Goal: Communication & Community: Answer question/provide support

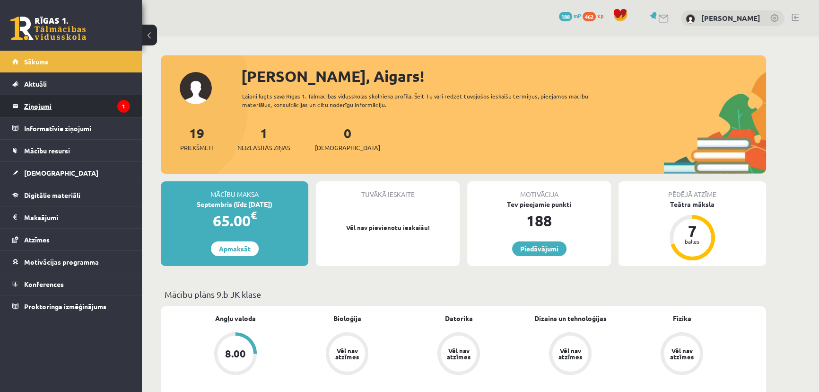
click at [93, 107] on legend "Ziņojumi 1" at bounding box center [77, 106] width 106 height 22
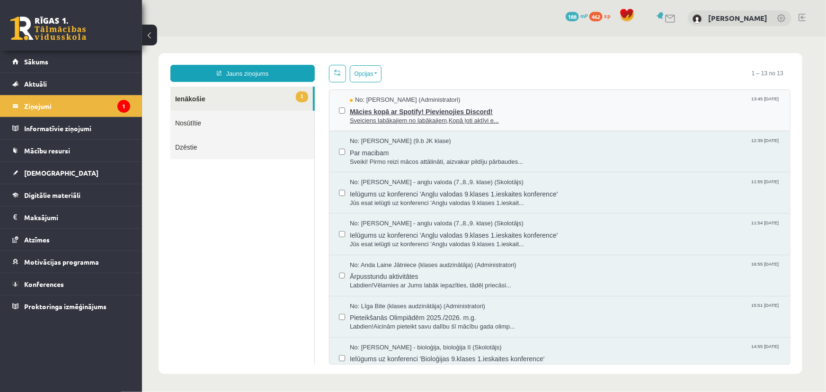
click at [520, 109] on span "Mācies kopā ar Spotify! Pievienojies Discord!" at bounding box center [564, 110] width 431 height 12
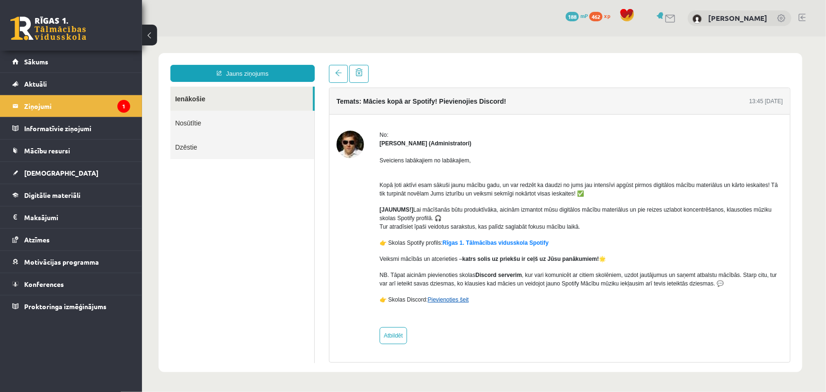
click at [438, 297] on link "Pievienoties šeit" at bounding box center [447, 299] width 41 height 7
click at [439, 301] on link "Pievienoties šeit" at bounding box center [447, 299] width 41 height 7
click at [444, 298] on link "Pievienoties šeit" at bounding box center [447, 299] width 41 height 7
click at [403, 339] on link "Atbildēt" at bounding box center [392, 334] width 27 height 17
type input "**********"
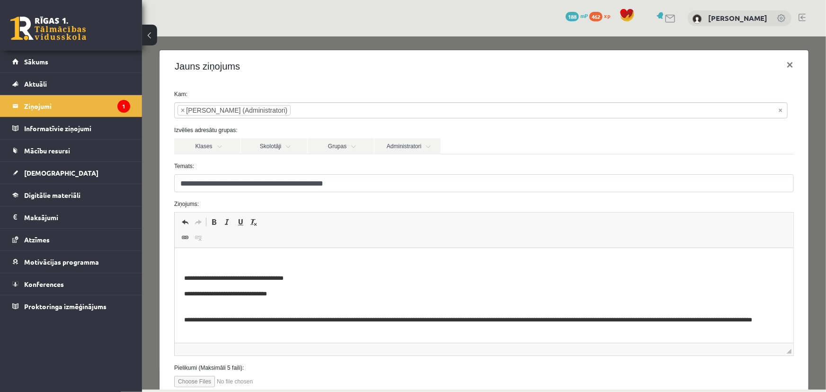
click at [297, 261] on p "Bagātinātā teksta redaktors, wiswyg-editor-47024872190780-1757811909-989" at bounding box center [483, 262] width 599 height 10
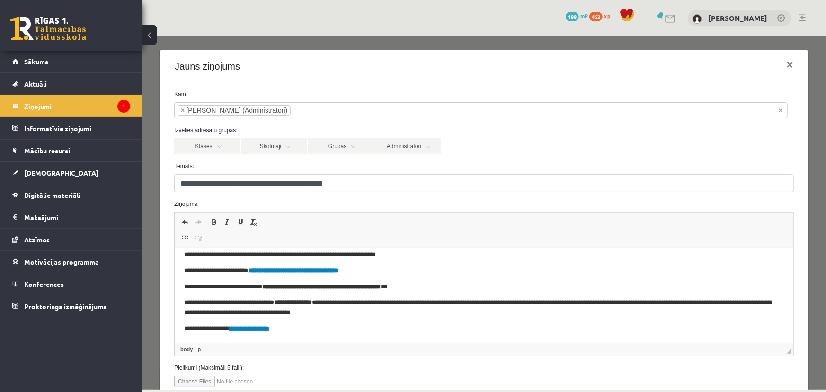
scroll to position [43, 0]
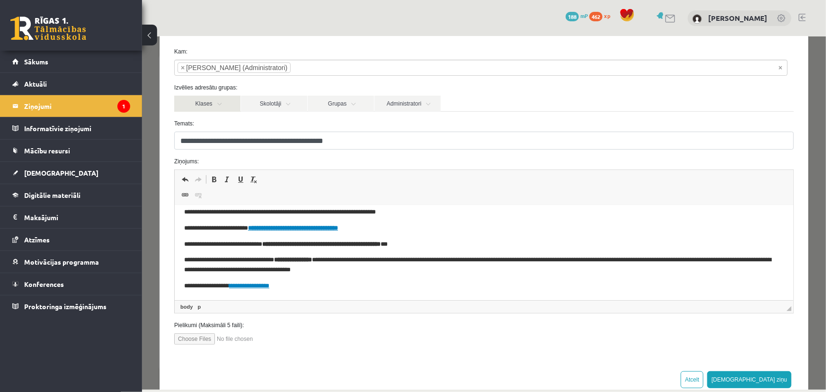
click at [216, 104] on link "Klases" at bounding box center [207, 103] width 66 height 16
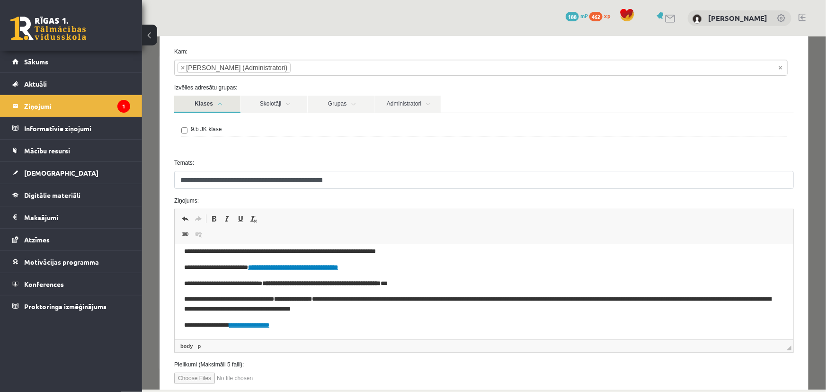
click at [216, 104] on link "Klases" at bounding box center [207, 104] width 66 height 18
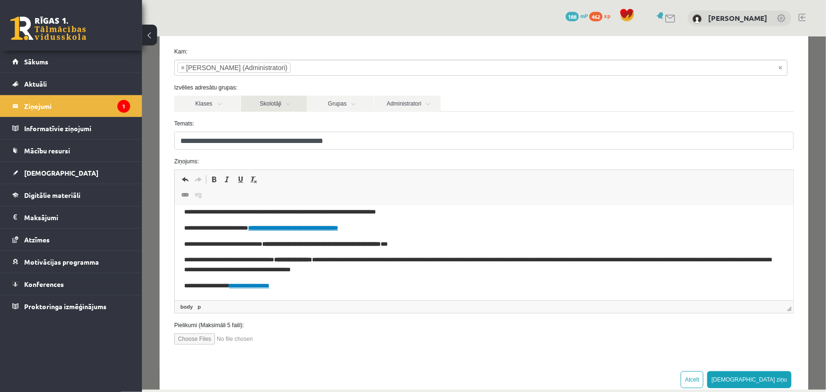
click at [273, 103] on link "Skolotāji" at bounding box center [273, 103] width 66 height 16
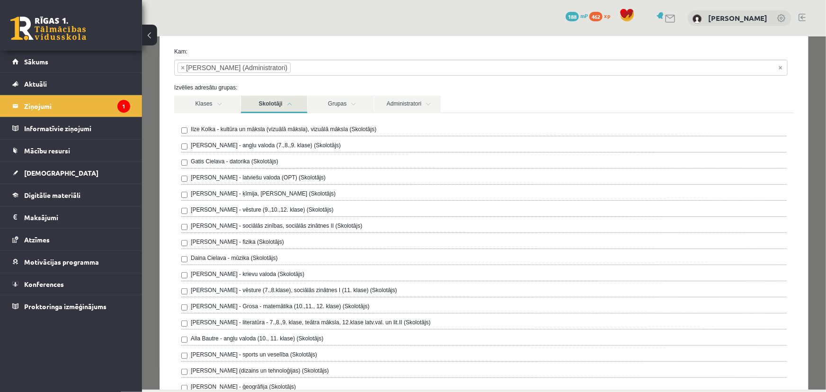
click at [273, 103] on link "Skolotāji" at bounding box center [273, 104] width 66 height 18
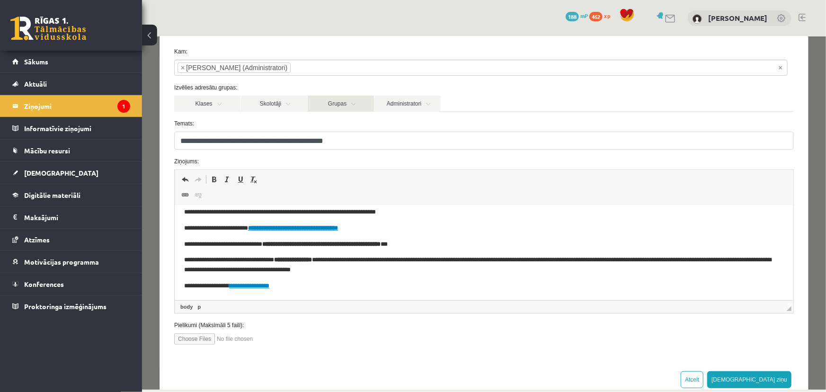
click at [348, 97] on link "Grupas" at bounding box center [340, 103] width 66 height 16
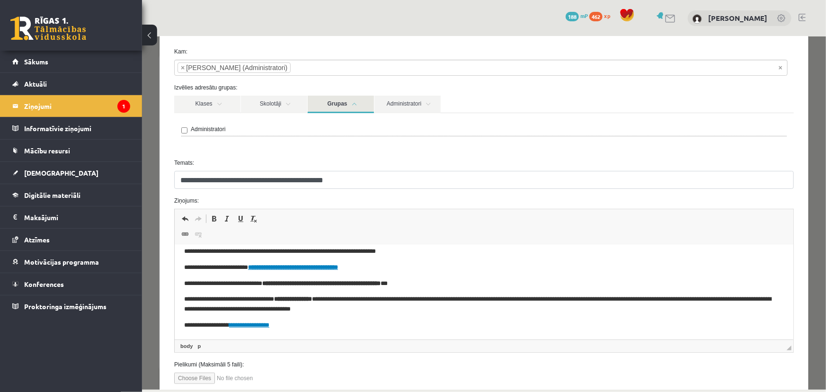
click at [354, 103] on link "Grupas" at bounding box center [340, 104] width 66 height 18
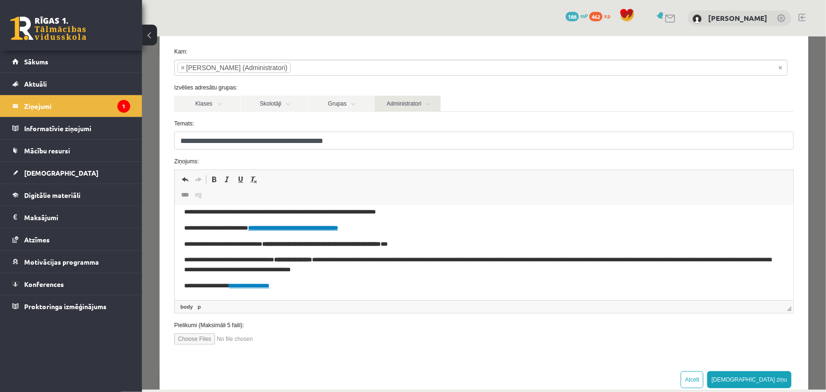
click at [393, 103] on link "Administratori" at bounding box center [407, 103] width 66 height 16
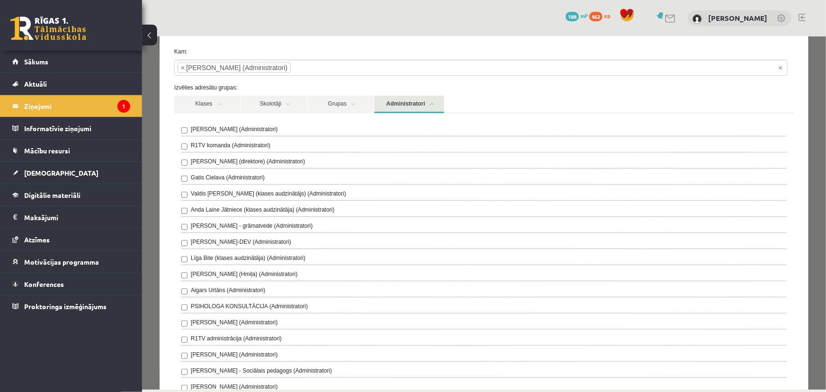
click at [393, 103] on link "Administratori" at bounding box center [409, 104] width 70 height 18
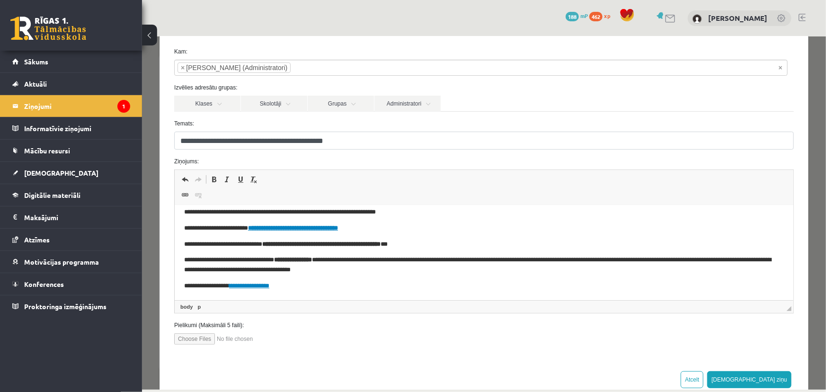
click at [444, 211] on p "**********" at bounding box center [477, 207] width 587 height 20
click at [769, 379] on button "[DEMOGRAPHIC_DATA] ziņu" at bounding box center [748, 378] width 84 height 17
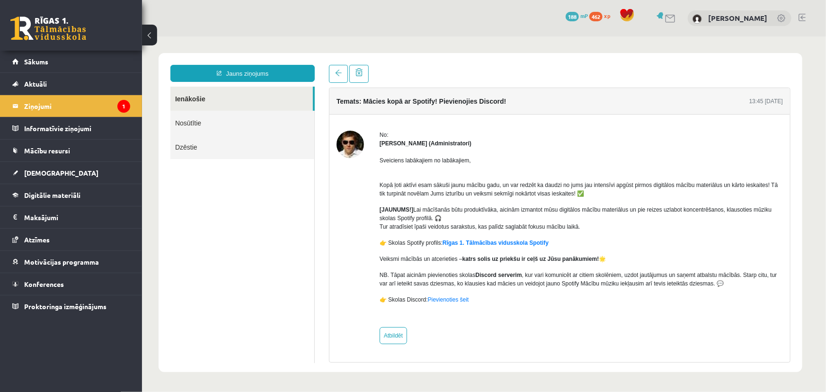
scroll to position [0, 0]
click at [114, 103] on legend "Ziņojumi 1" at bounding box center [77, 106] width 106 height 22
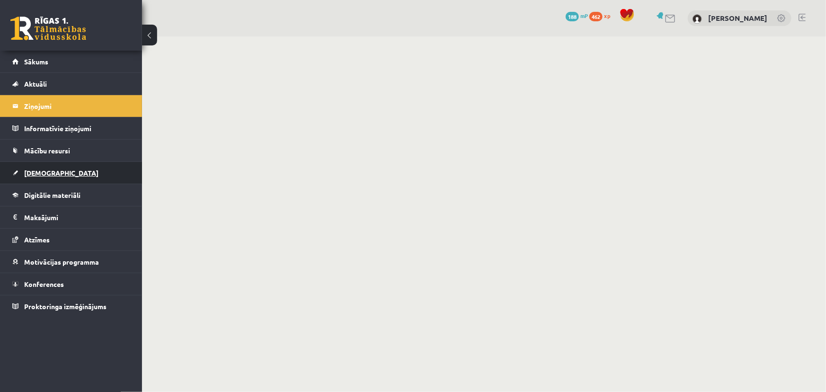
click at [49, 178] on link "[DEMOGRAPHIC_DATA]" at bounding box center [71, 173] width 118 height 22
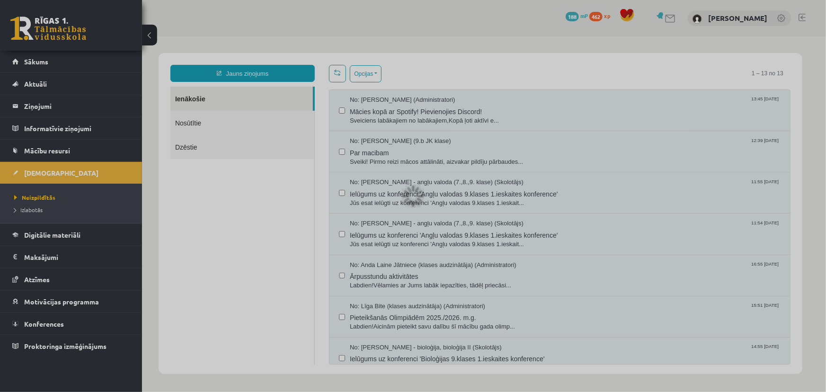
click at [38, 214] on div at bounding box center [413, 196] width 826 height 392
click at [37, 209] on div at bounding box center [413, 196] width 826 height 392
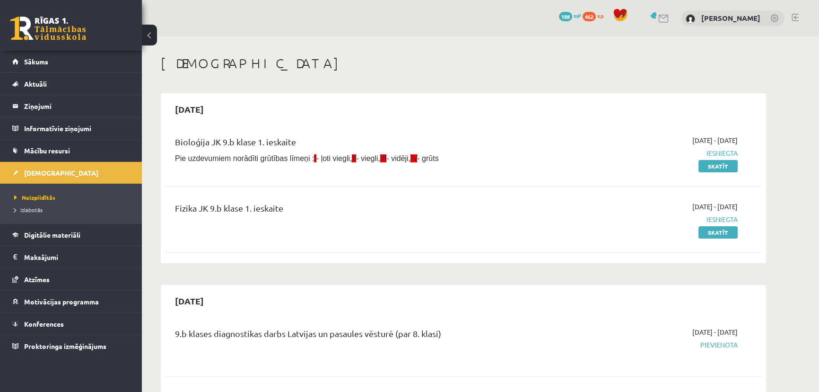
drag, startPoint x: 527, startPoint y: 125, endPoint x: 488, endPoint y: 183, distance: 69.9
click at [527, 125] on div "[DATE] Bioloģija JK 9.b klase 1. ieskaite Pie uzdevumiem norādīti grūtības līme…" at bounding box center [464, 178] width 606 height 170
click at [488, 183] on div "Bioloģija JK 9.b klase 1. ieskaite Pie uzdevumiem norādīti grūtības līmeņi : I …" at bounding box center [464, 192] width 596 height 132
click at [344, 202] on div "Fizika JK 9.b klase 1. ieskaite" at bounding box center [360, 211] width 370 height 18
click at [318, 158] on span "Pie uzdevumiem norādīti grūtības līmeņi : I - ļoti viegli, II - viegli, III - v…" at bounding box center [307, 158] width 264 height 8
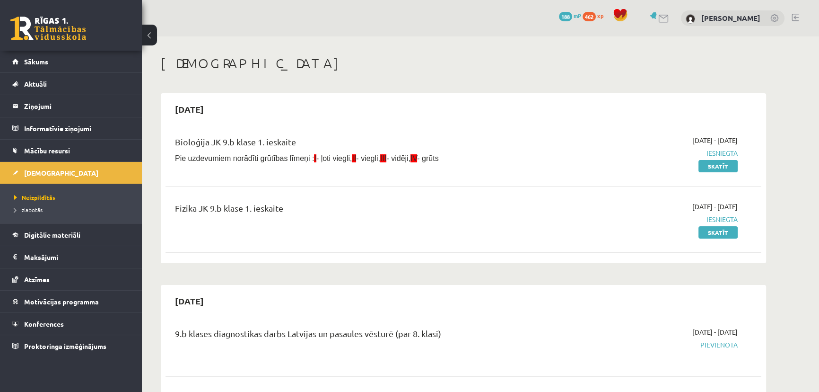
drag, startPoint x: 289, startPoint y: 203, endPoint x: 293, endPoint y: 157, distance: 46.1
click at [289, 197] on div "Fizika JK 9.b klase 1. ieskaite [DATE] - [DATE] Iesniegta Skatīt" at bounding box center [464, 219] width 596 height 54
drag, startPoint x: 293, startPoint y: 156, endPoint x: 286, endPoint y: 167, distance: 12.6
click at [292, 158] on span "Pie uzdevumiem norādīti grūtības līmeņi : I - ļoti viegli, II - viegli, III - v…" at bounding box center [307, 158] width 264 height 8
drag, startPoint x: 263, startPoint y: 206, endPoint x: 262, endPoint y: 143, distance: 62.5
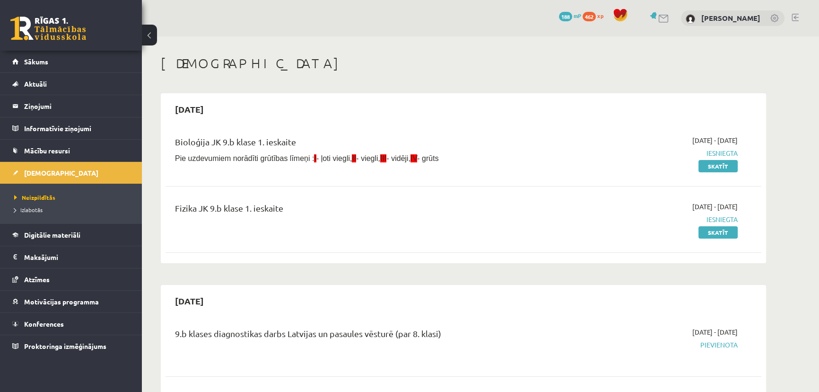
click at [263, 202] on div "Fizika JK 9.b klase 1. ieskaite" at bounding box center [360, 211] width 370 height 18
drag, startPoint x: 262, startPoint y: 143, endPoint x: 246, endPoint y: 193, distance: 51.6
click at [260, 149] on div "Bioloģija JK 9.b klase 1. ieskaite" at bounding box center [360, 144] width 370 height 18
drag, startPoint x: 246, startPoint y: 193, endPoint x: 249, endPoint y: 150, distance: 42.2
click at [249, 179] on div "Bioloģija JK 9.b klase 1. ieskaite Pie uzdevumiem norādīti grūtības līmeņi : I …" at bounding box center [464, 192] width 596 height 132
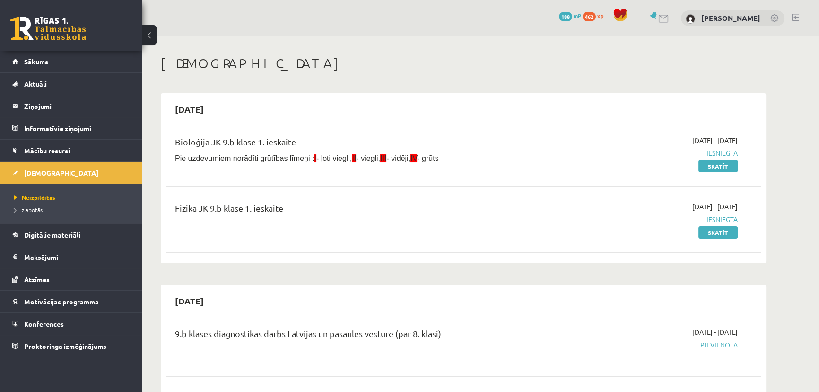
click at [247, 144] on div "Bioloģija JK 9.b klase 1. ieskaite" at bounding box center [360, 144] width 370 height 18
drag, startPoint x: 208, startPoint y: 190, endPoint x: 123, endPoint y: 34, distance: 178.0
click at [207, 185] on div "Bioloģija JK 9.b klase 1. ieskaite Pie uzdevumiem norādīti grūtības līmeņi : I …" at bounding box center [464, 192] width 596 height 132
